Goal: Register for event/course

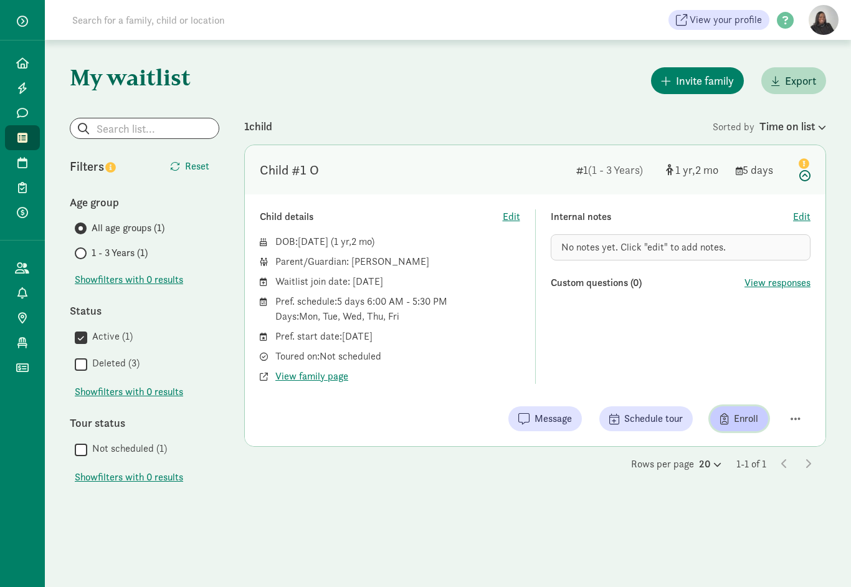
click at [744, 428] on button "Enroll" at bounding box center [740, 418] width 58 height 25
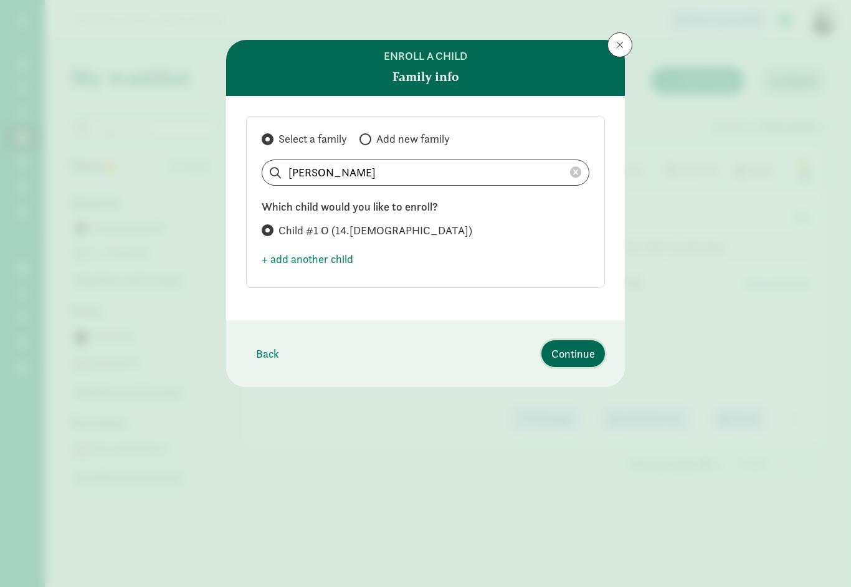
click at [571, 355] on span "Continue" at bounding box center [574, 353] width 44 height 17
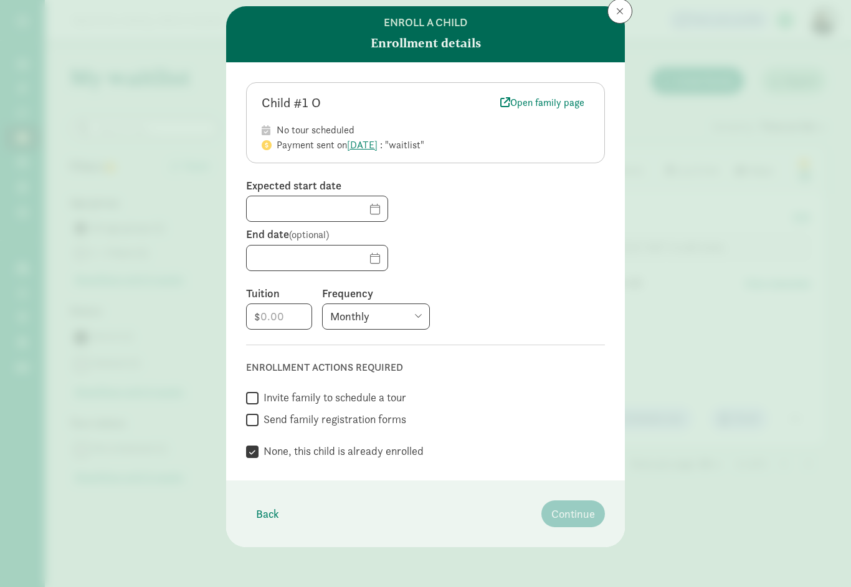
scroll to position [33, 0]
click at [262, 402] on label "Invite family to schedule a tour" at bounding box center [333, 398] width 148 height 15
click at [259, 402] on input "Invite family to schedule a tour" at bounding box center [252, 399] width 12 height 17
checkbox input "true"
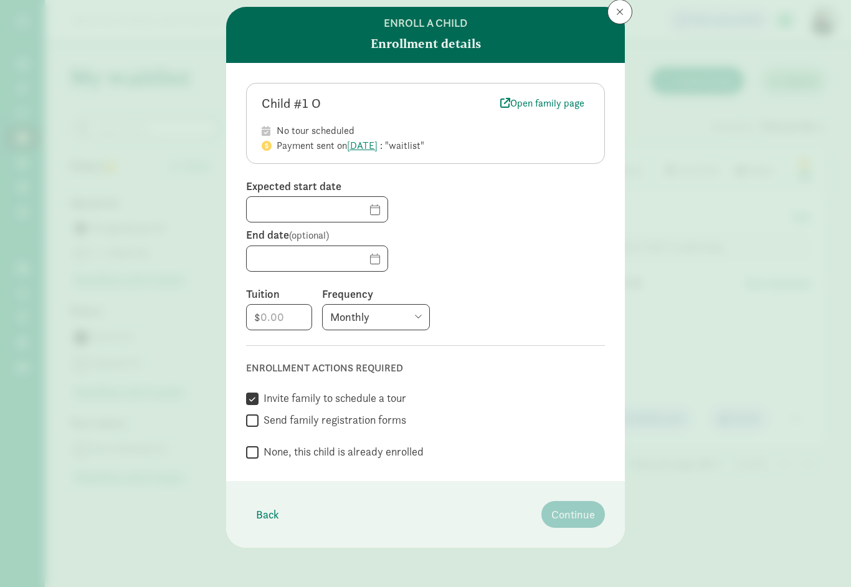
checkbox input "false"
click at [278, 324] on input "number" at bounding box center [279, 317] width 65 height 25
type input "220"
click at [358, 212] on body "Home Leads Messages Waitlist Tours Enrollments Payments All families Action cen…" at bounding box center [425, 293] width 851 height 587
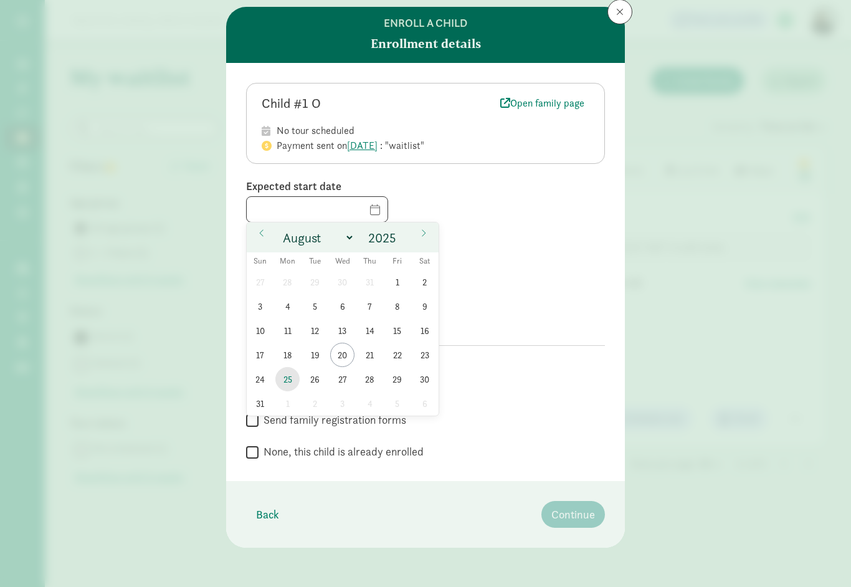
click at [288, 388] on span "25" at bounding box center [288, 379] width 24 height 24
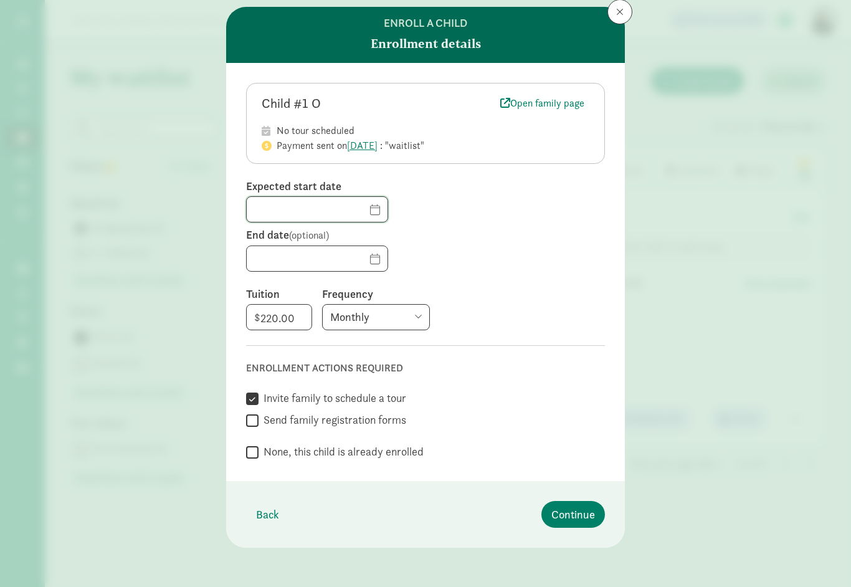
type input "[DATE]"
click at [582, 522] on button "Continue" at bounding box center [574, 514] width 64 height 27
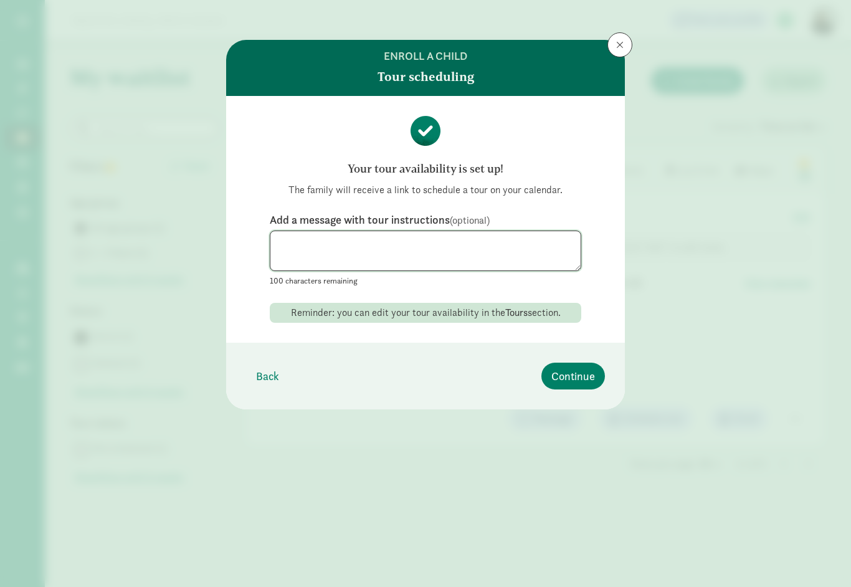
click at [428, 237] on textarea at bounding box center [426, 251] width 312 height 41
type textarea "You are more than welcome to come and do a tour. Just let me know what time and…"
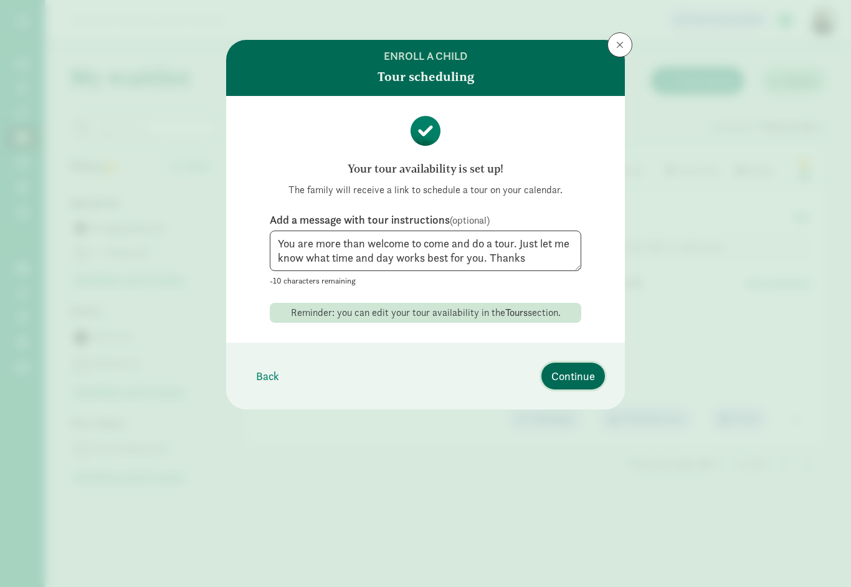
click at [578, 378] on span "Continue" at bounding box center [574, 376] width 44 height 17
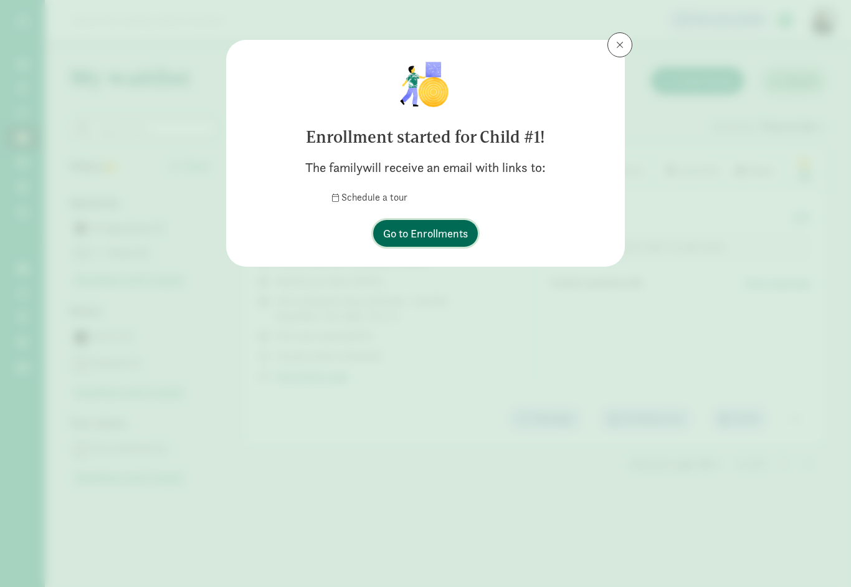
click at [455, 234] on span "Go to Enrollments" at bounding box center [425, 233] width 85 height 17
